Goal: Information Seeking & Learning: Learn about a topic

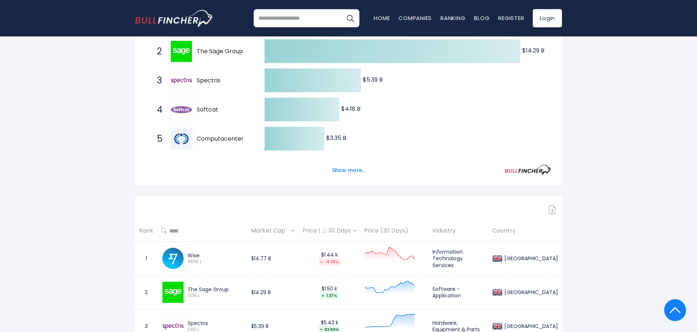
scroll to position [182, 0]
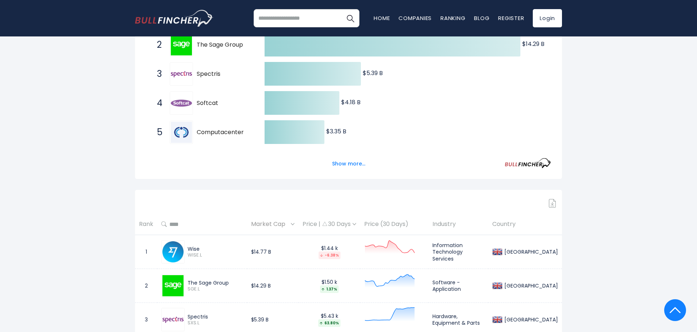
drag, startPoint x: 208, startPoint y: 256, endPoint x: 188, endPoint y: 256, distance: 20.1
click at [188, 256] on span "WISE.L" at bounding box center [214, 255] width 55 height 6
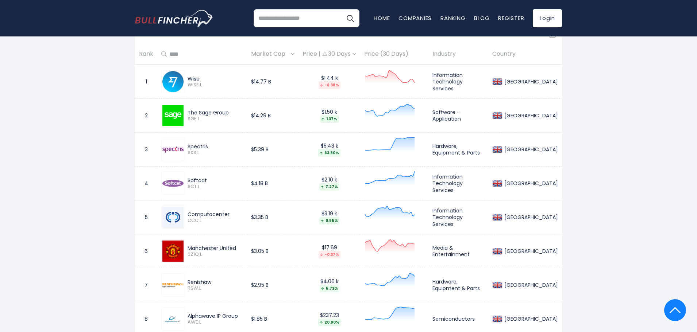
scroll to position [328, 0]
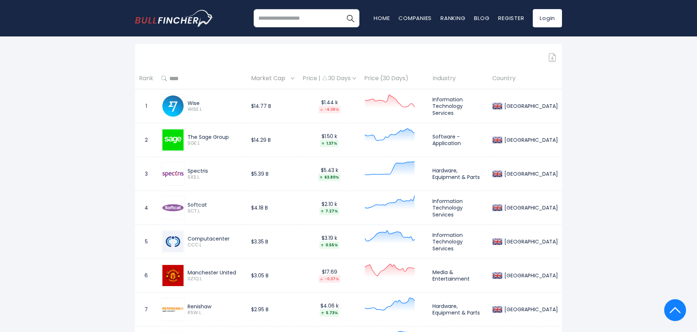
click at [213, 108] on span "WISE.L" at bounding box center [214, 109] width 55 height 6
drag, startPoint x: 208, startPoint y: 171, endPoint x: 186, endPoint y: 167, distance: 21.6
click at [186, 167] on div "Spectris SXS.L" at bounding box center [202, 173] width 82 height 23
copy div "Spectris"
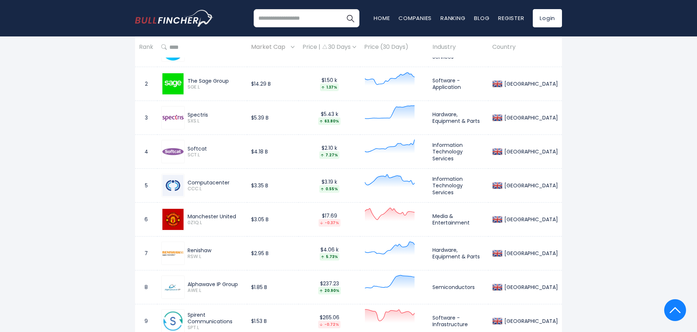
scroll to position [401, 0]
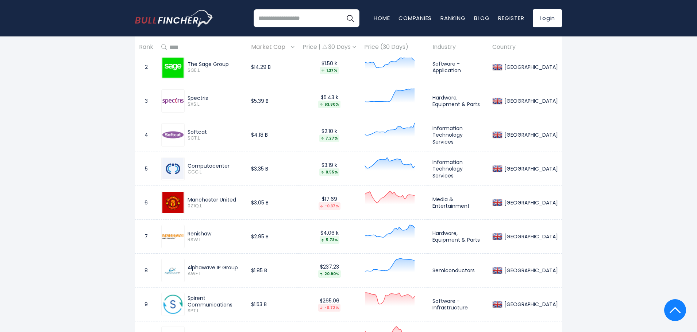
drag, startPoint x: 233, startPoint y: 168, endPoint x: 230, endPoint y: 165, distance: 4.7
click at [208, 165] on div "Computacenter" at bounding box center [214, 166] width 55 height 7
click at [243, 165] on div "Computacenter" at bounding box center [214, 166] width 55 height 7
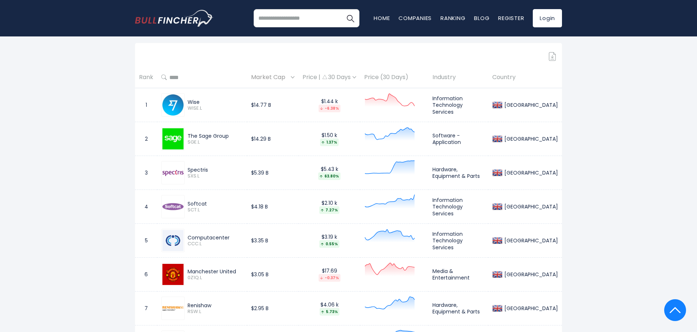
scroll to position [328, 0]
